Goal: Transaction & Acquisition: Purchase product/service

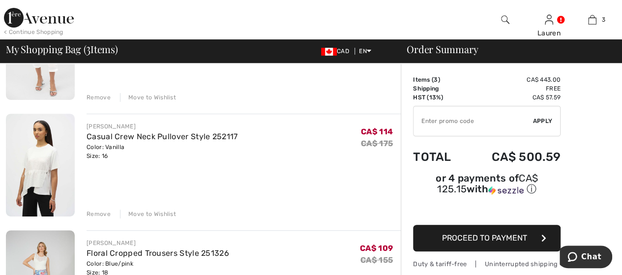
scroll to position [246, 0]
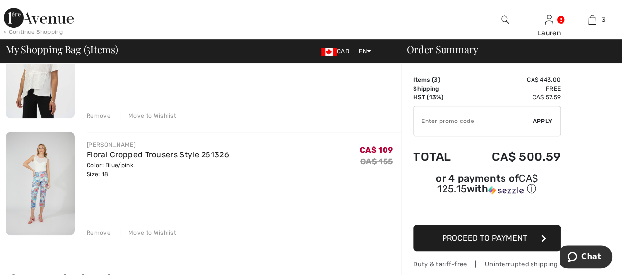
click at [104, 232] on div "Remove" at bounding box center [99, 232] width 24 height 9
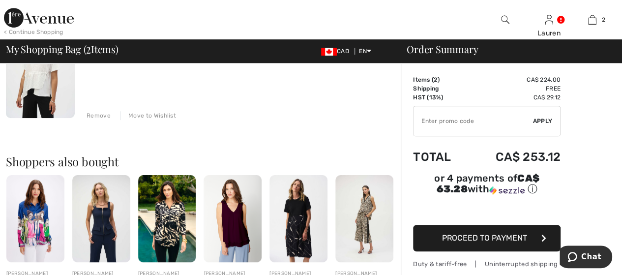
drag, startPoint x: 104, startPoint y: 232, endPoint x: 296, endPoint y: 161, distance: 204.5
click at [296, 161] on h2 "Shoppers also bought" at bounding box center [203, 161] width 395 height 12
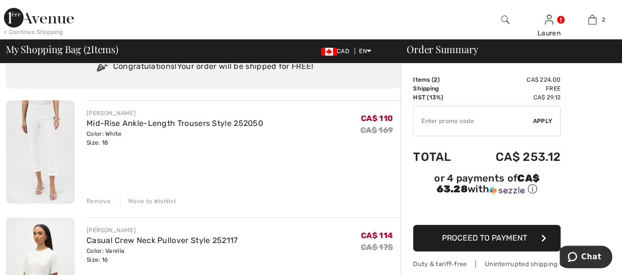
scroll to position [0, 0]
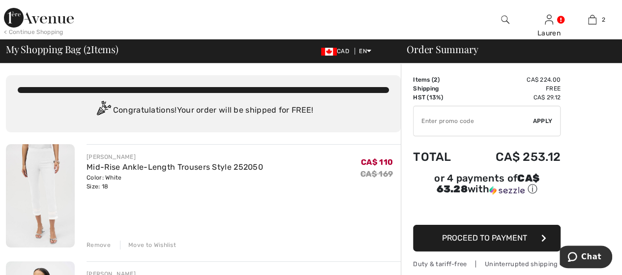
click at [485, 233] on span "Proceed to Payment" at bounding box center [484, 237] width 85 height 9
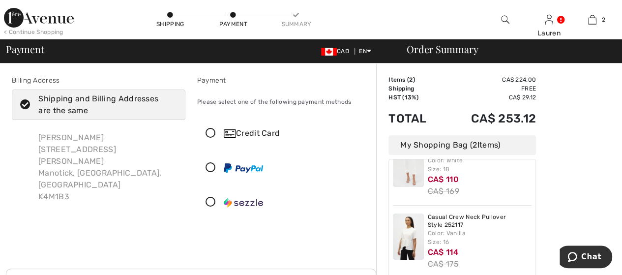
click at [213, 134] on icon at bounding box center [211, 133] width 26 height 10
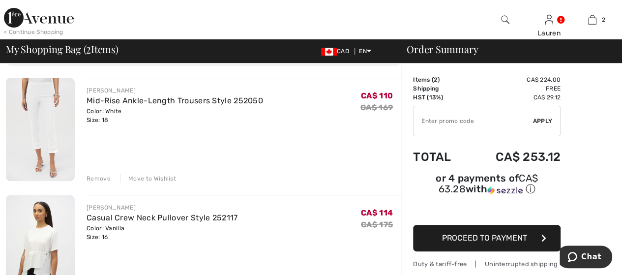
scroll to position [98, 0]
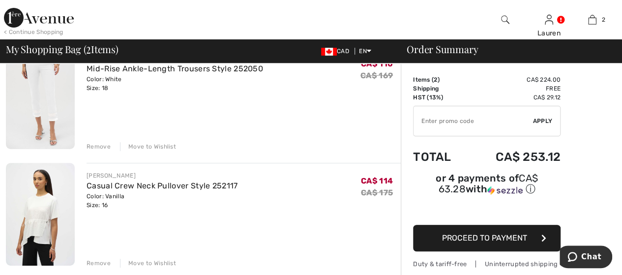
click at [92, 149] on div "Remove" at bounding box center [99, 146] width 24 height 9
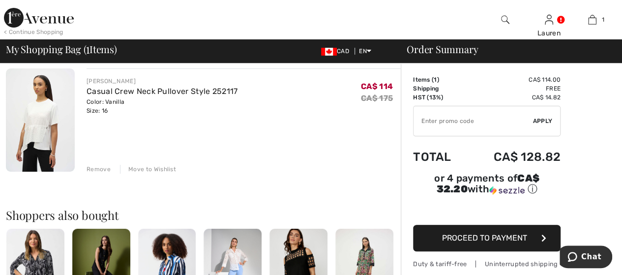
scroll to position [86, 0]
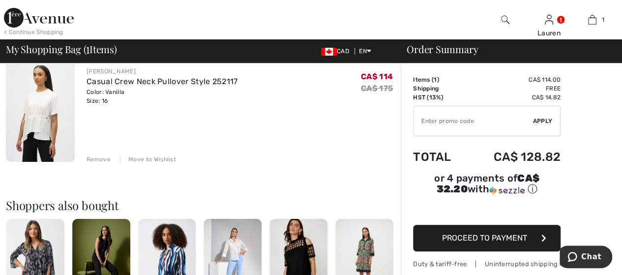
click at [92, 160] on div "Remove" at bounding box center [99, 159] width 24 height 9
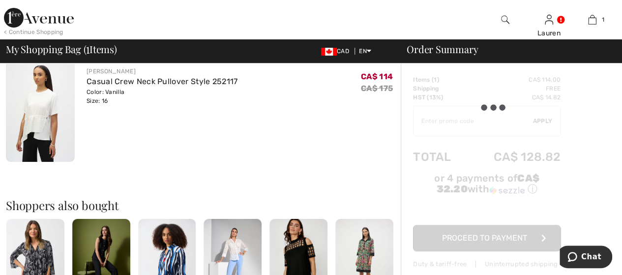
scroll to position [205, 0]
